Goal: Navigation & Orientation: Go to known website

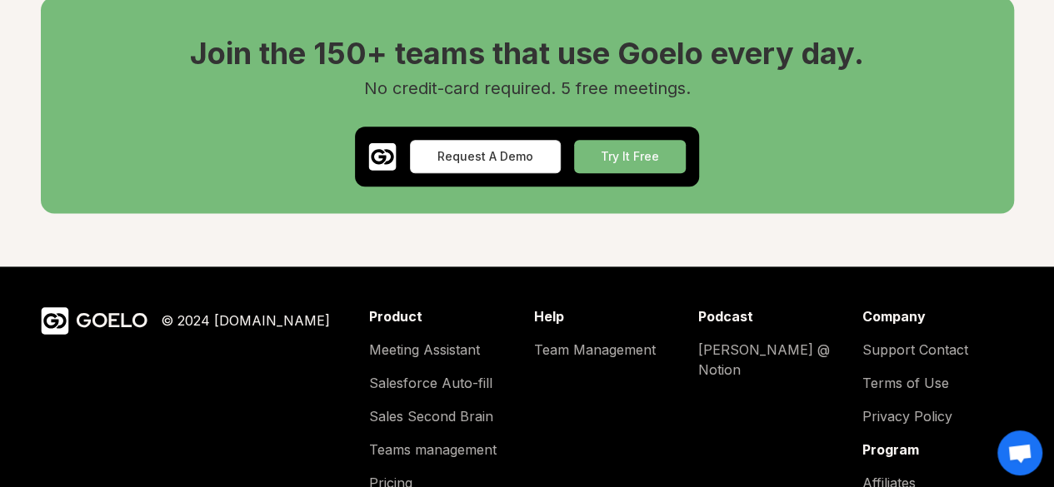
scroll to position [4202, 0]
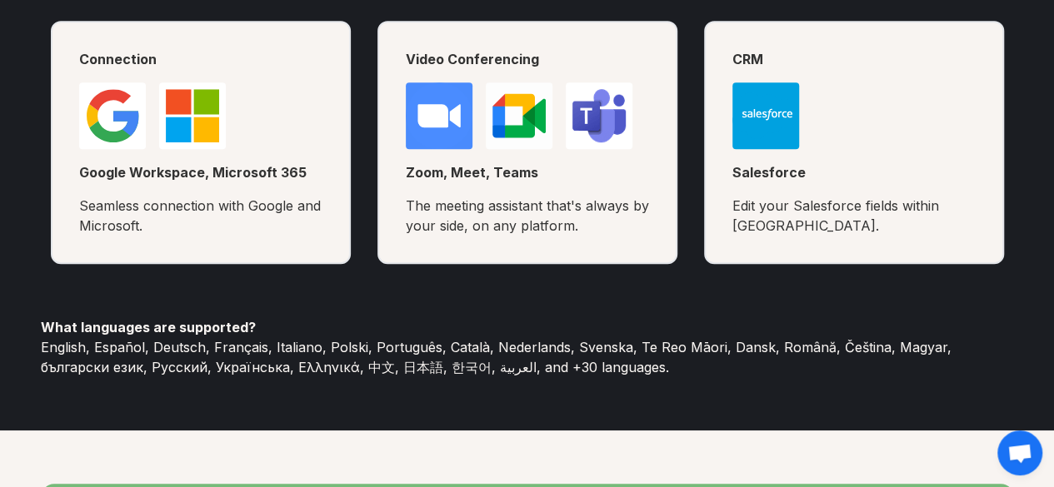
scroll to position [4202, 0]
